Goal: Task Accomplishment & Management: Manage account settings

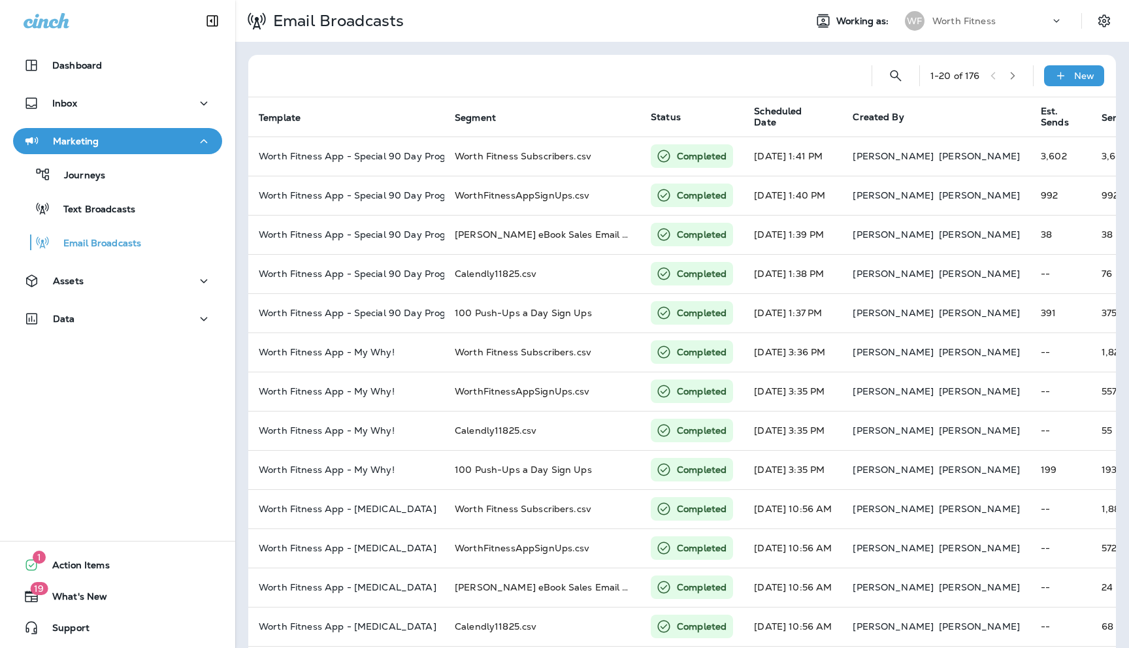
scroll to position [0, 293]
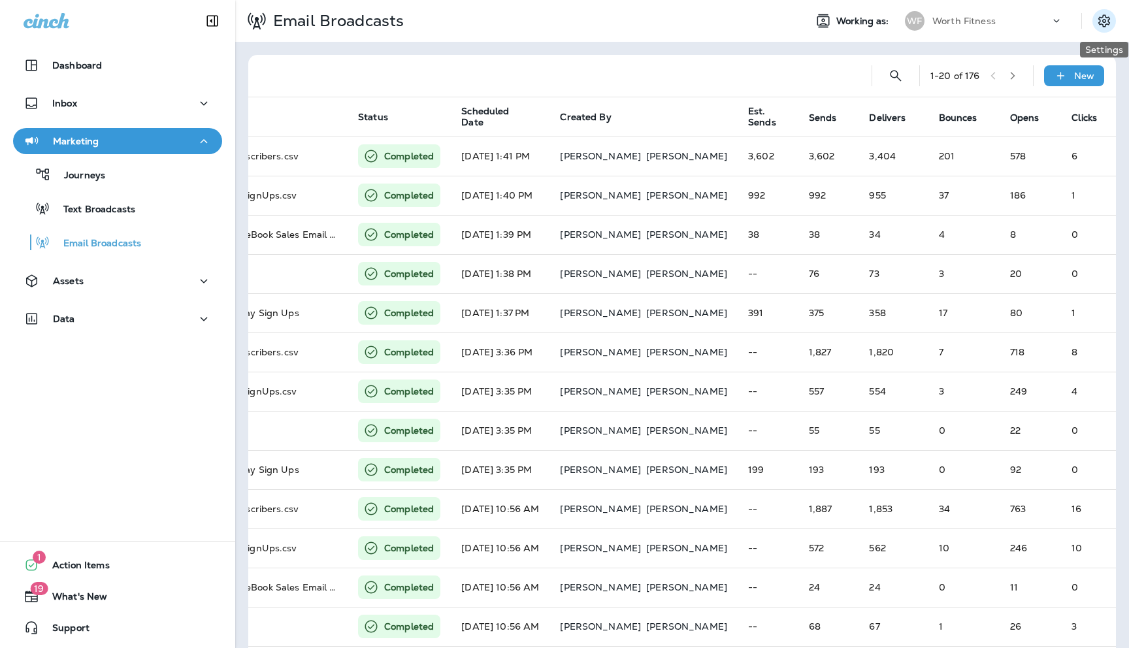
click at [1107, 22] on icon "Settings" at bounding box center [1104, 21] width 16 height 16
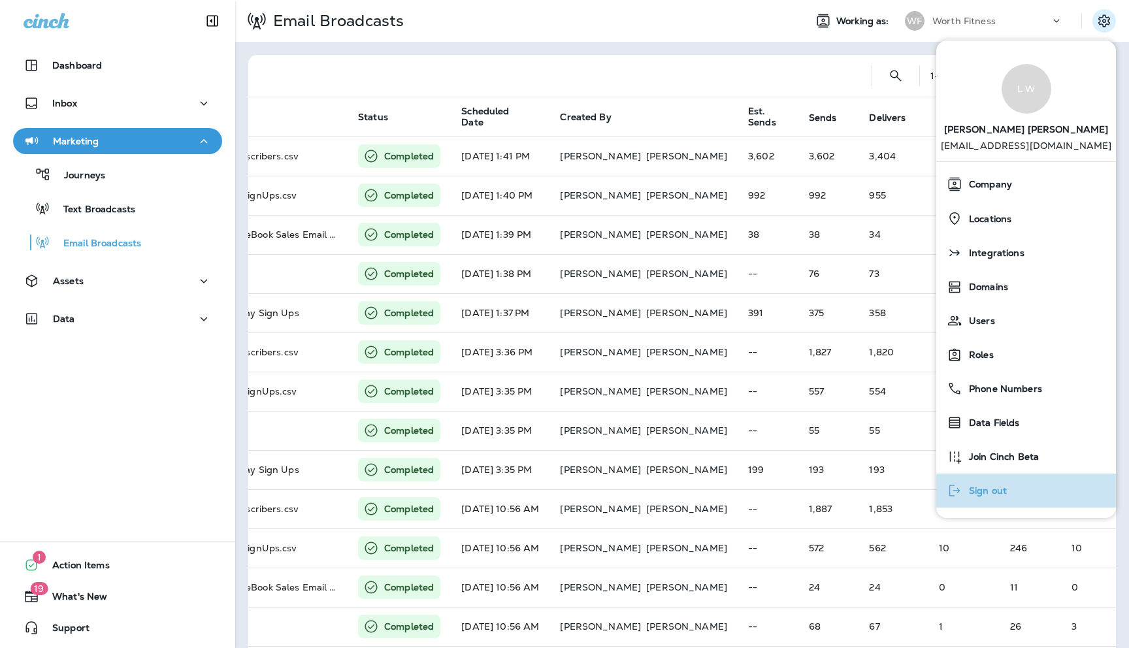
click at [979, 487] on span "Sign out" at bounding box center [984, 490] width 44 height 11
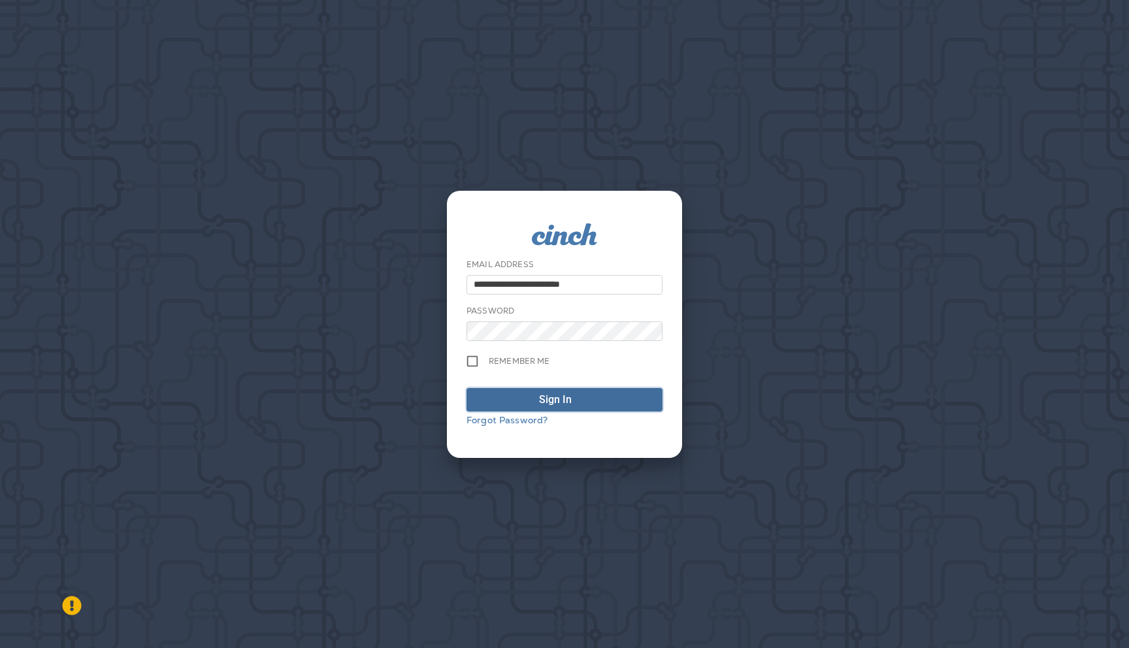
click at [547, 398] on div "Sign In" at bounding box center [555, 400] width 33 height 16
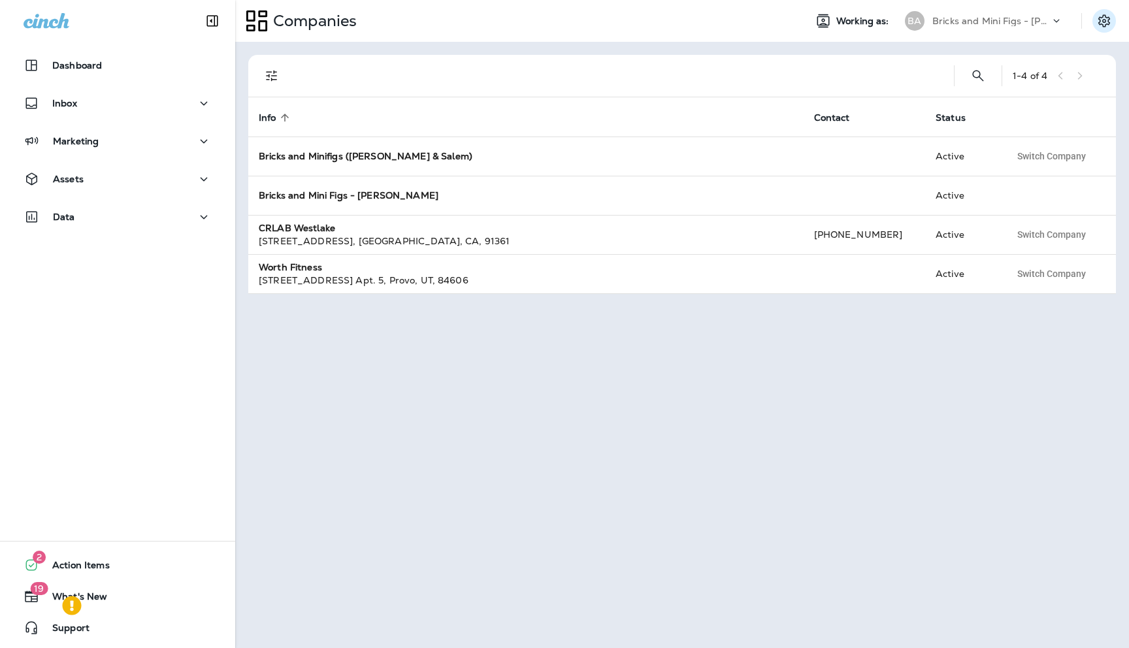
click at [1102, 22] on icon "Settings" at bounding box center [1104, 21] width 16 height 16
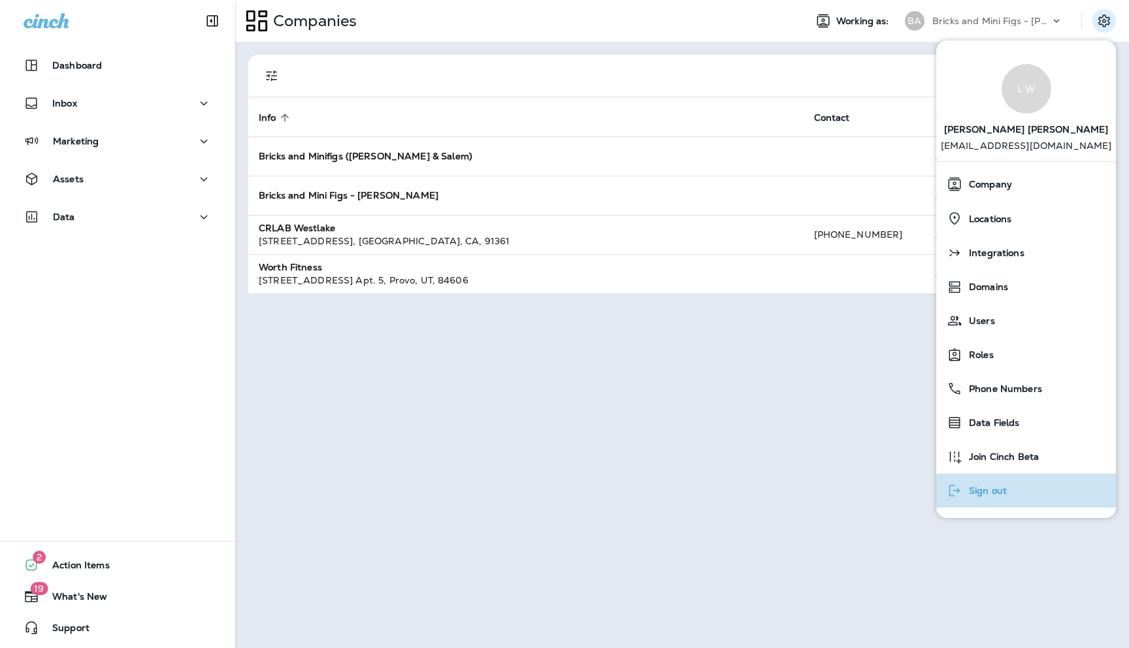
click at [983, 489] on span "Sign out" at bounding box center [984, 490] width 44 height 11
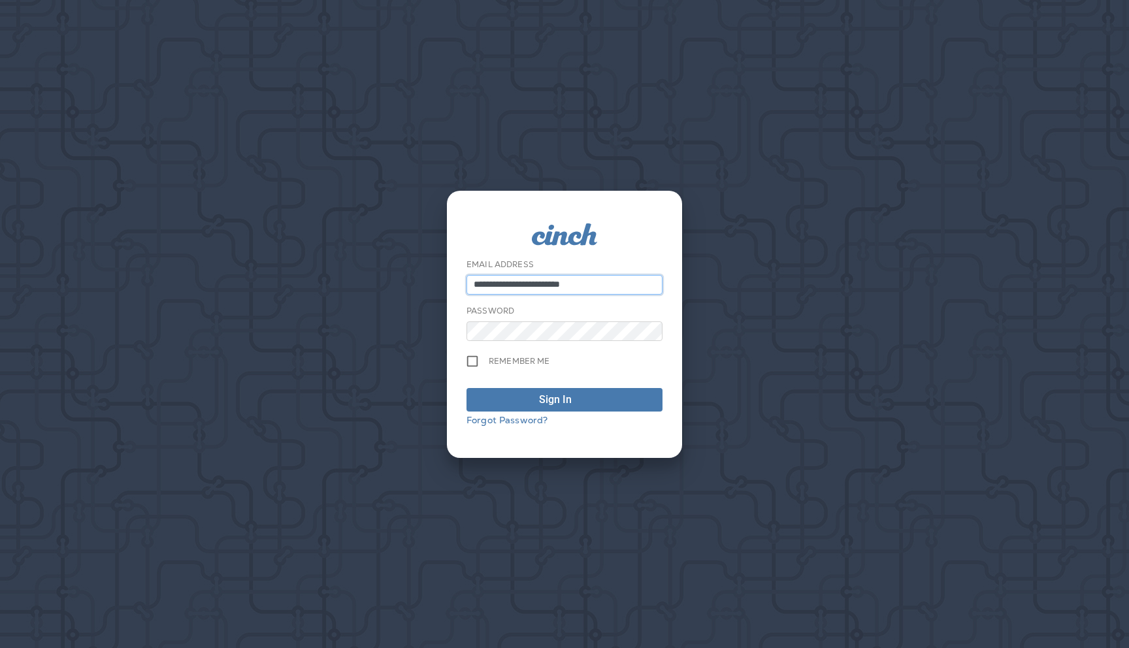
type input "**********"
click at [541, 399] on div "Sign In" at bounding box center [555, 400] width 33 height 16
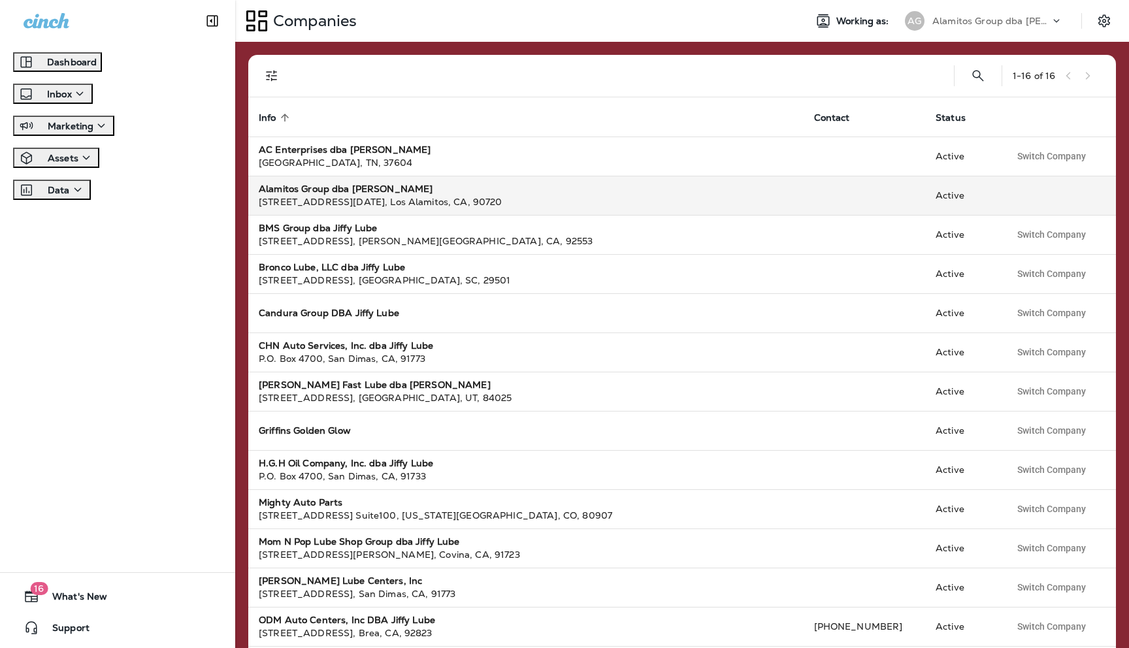
click at [323, 189] on strong "Alamitos Group dba [PERSON_NAME]" at bounding box center [346, 189] width 174 height 12
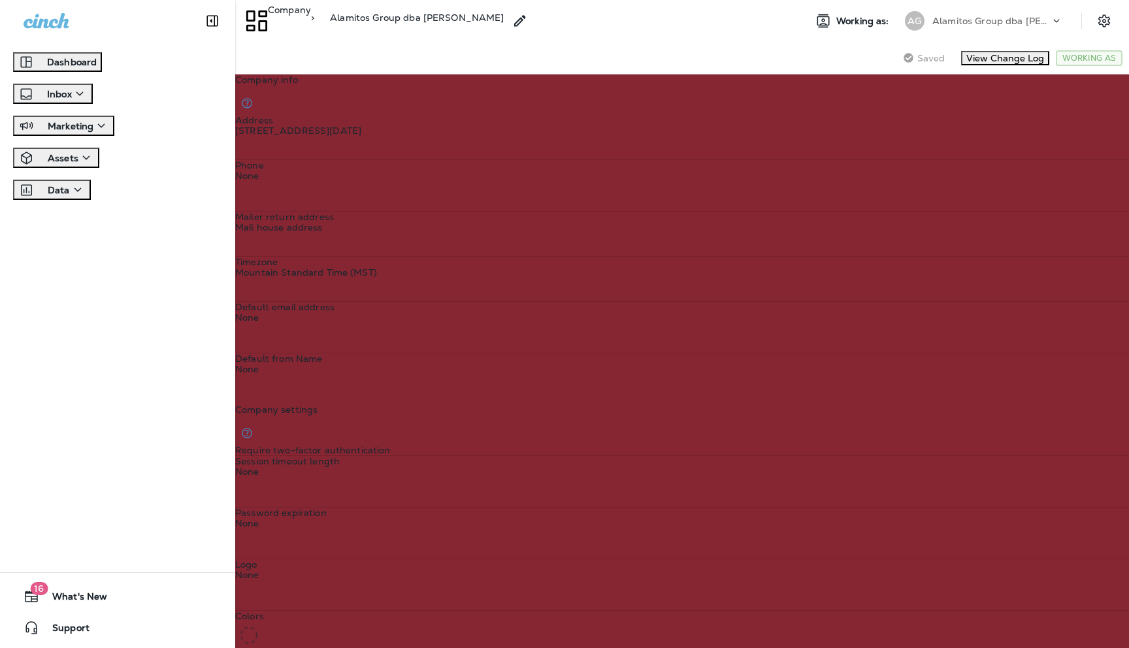
click at [94, 166] on div "Assets" at bounding box center [56, 158] width 76 height 16
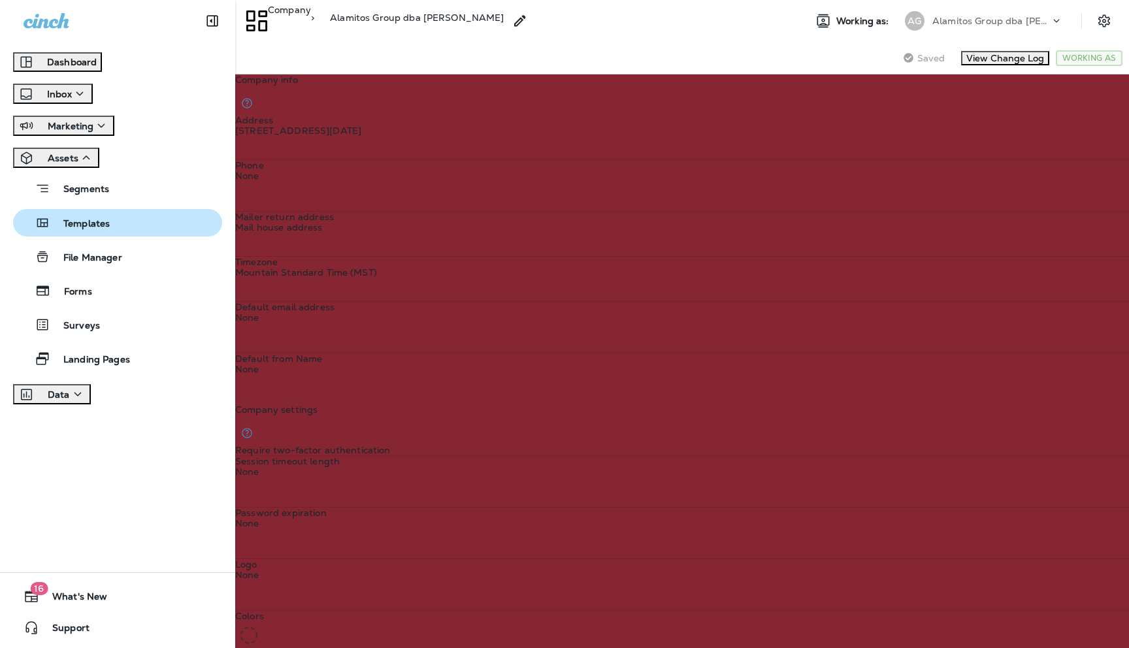
click at [95, 231] on p "Templates" at bounding box center [79, 224] width 59 height 12
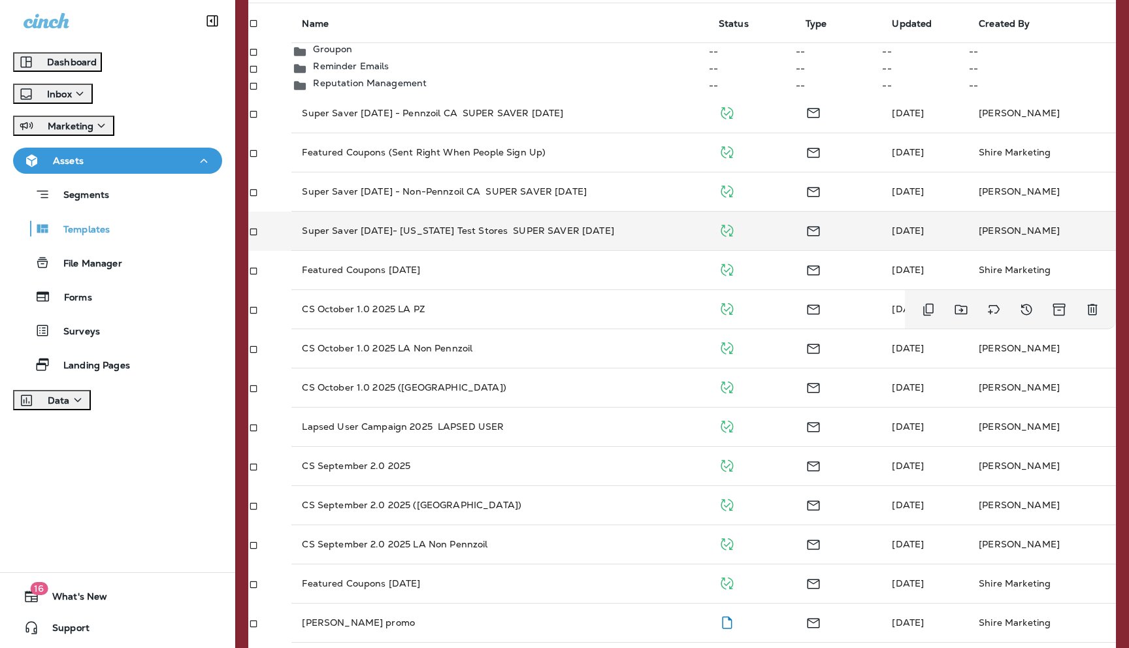
scroll to position [158, 0]
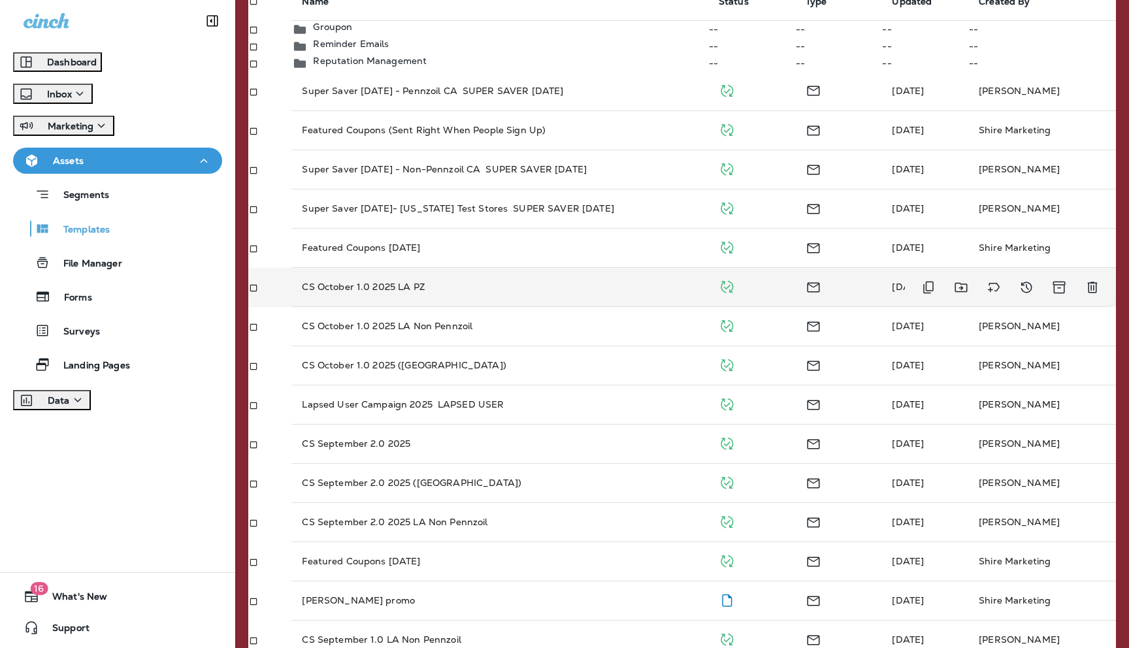
click at [360, 293] on p "CS October 1.0 2025 LA PZ" at bounding box center [363, 286] width 123 height 13
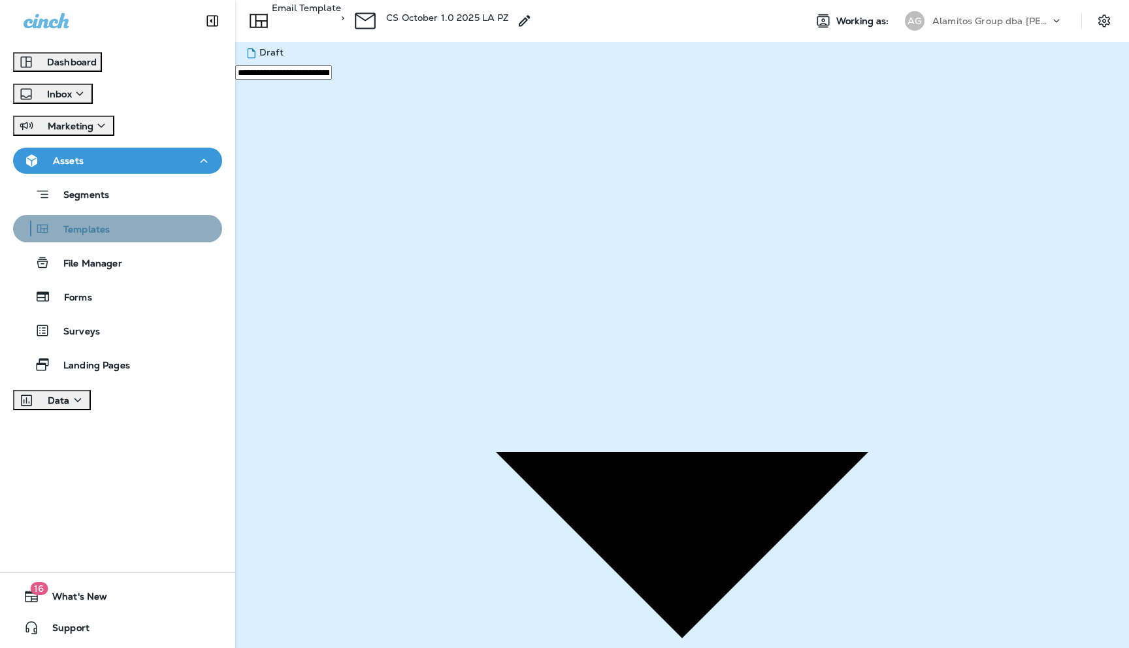
click at [87, 236] on p "Templates" at bounding box center [79, 230] width 59 height 12
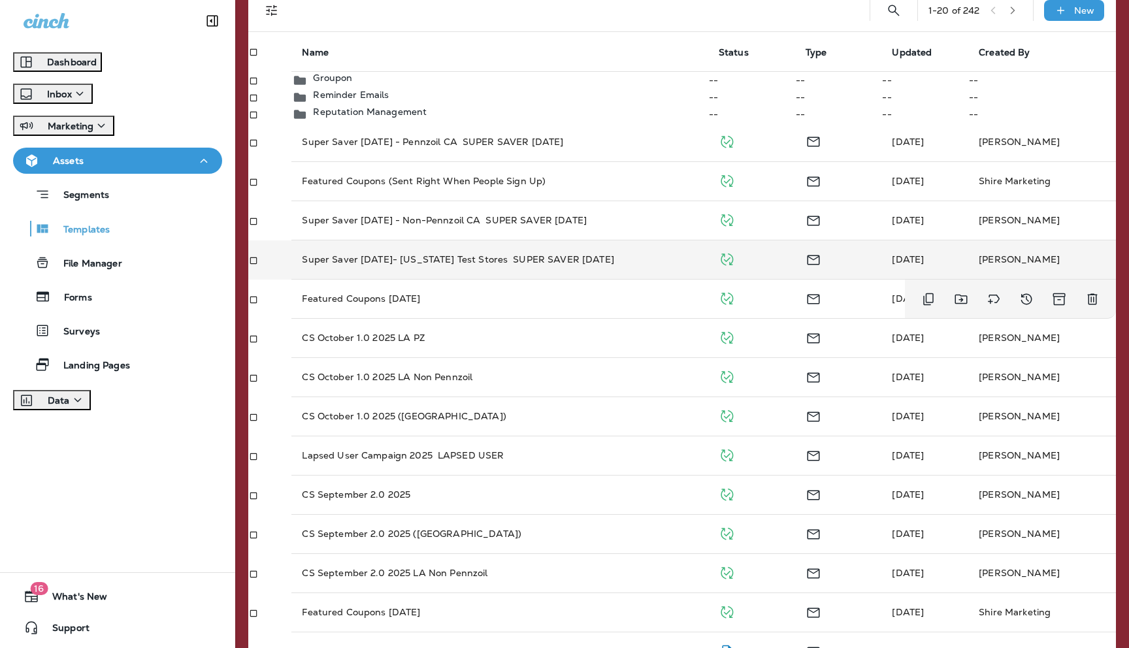
scroll to position [114, 0]
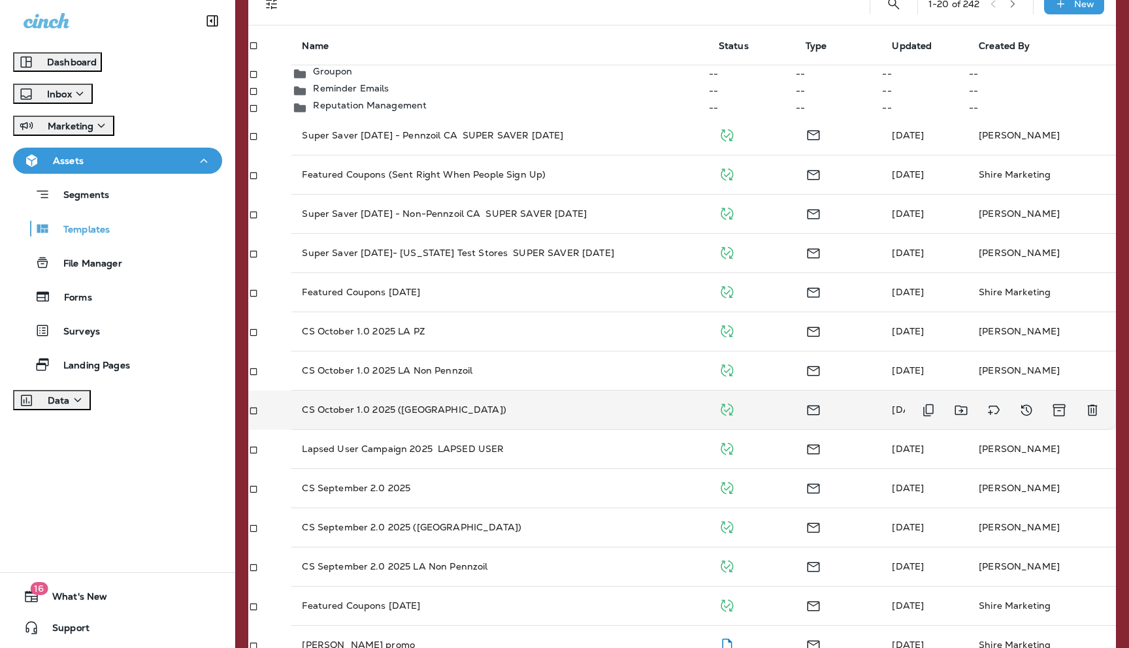
click at [389, 416] on p "CS October 1.0 2025 ([GEOGRAPHIC_DATA])" at bounding box center [404, 409] width 204 height 13
